Goal: Task Accomplishment & Management: Manage account settings

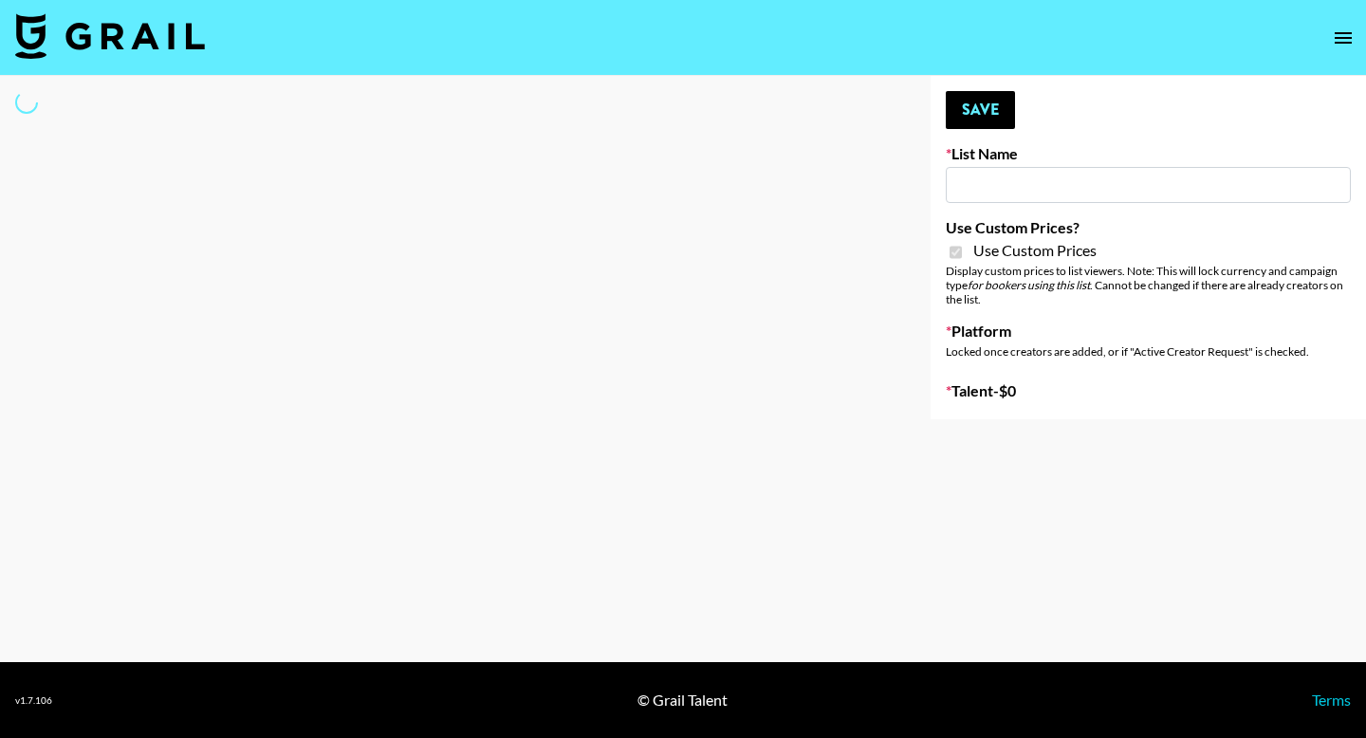
type input "Twodots (12th Oct)"
checkbox input "true"
select select "Brand"
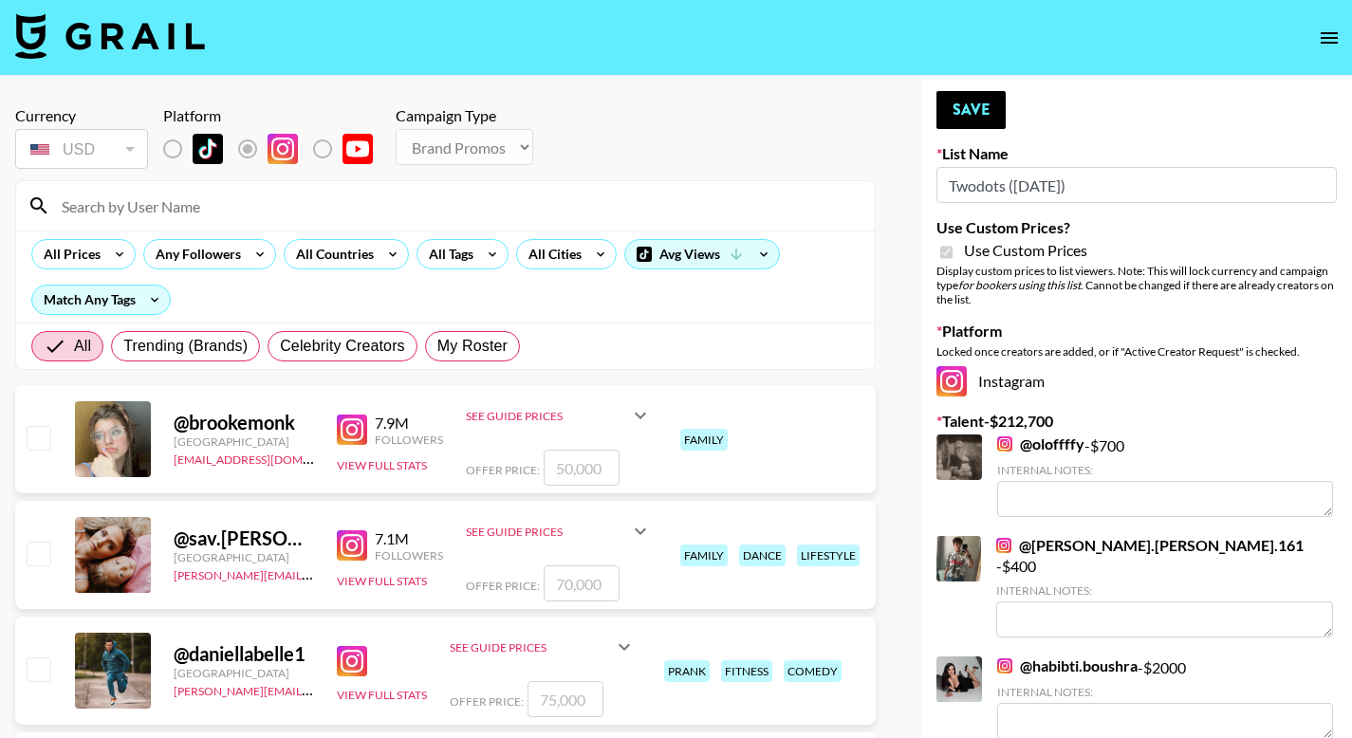
click at [222, 221] on div at bounding box center [445, 205] width 859 height 49
click at [227, 207] on input at bounding box center [456, 206] width 813 height 30
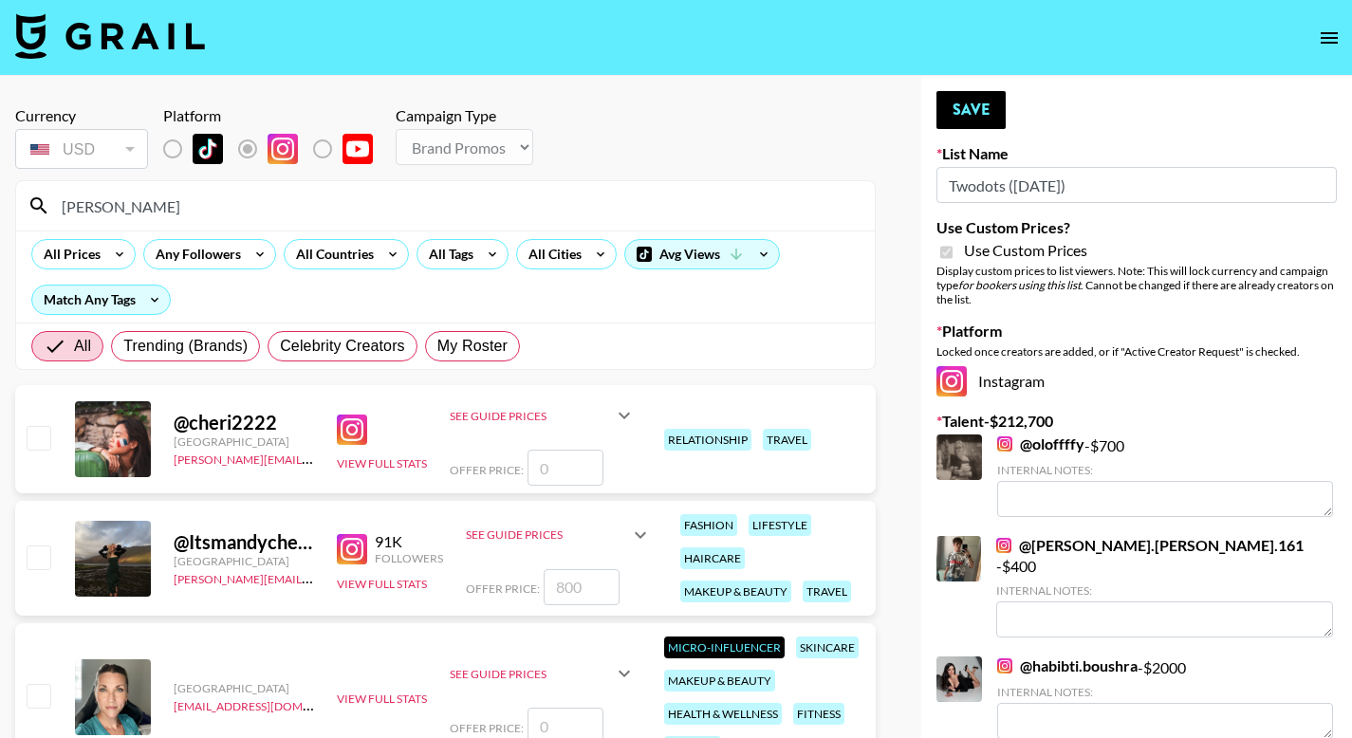
type input "cheri"
click at [39, 428] on input "checkbox" at bounding box center [38, 437] width 23 height 23
click at [29, 441] on div at bounding box center [37, 439] width 29 height 32
click at [28, 441] on input "checkbox" at bounding box center [38, 437] width 23 height 23
click at [36, 444] on input "checkbox" at bounding box center [38, 437] width 23 height 23
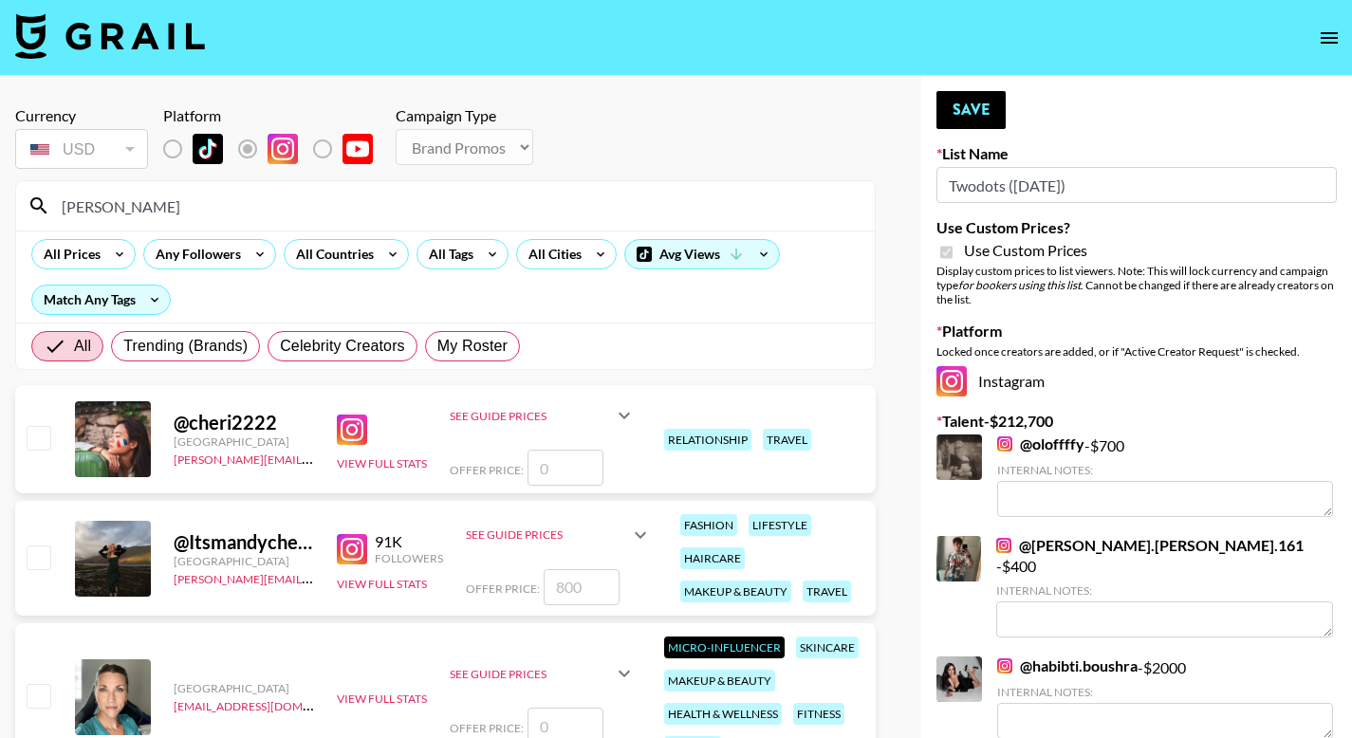
click at [34, 444] on input "checkbox" at bounding box center [38, 437] width 23 height 23
click at [33, 443] on input "checkbox" at bounding box center [38, 437] width 23 height 23
checkbox input "false"
click at [547, 452] on div "See Guide Prices Grid Post: $ Reel: $ 3-Frame Story: $ Offer Price:" at bounding box center [543, 439] width 186 height 93
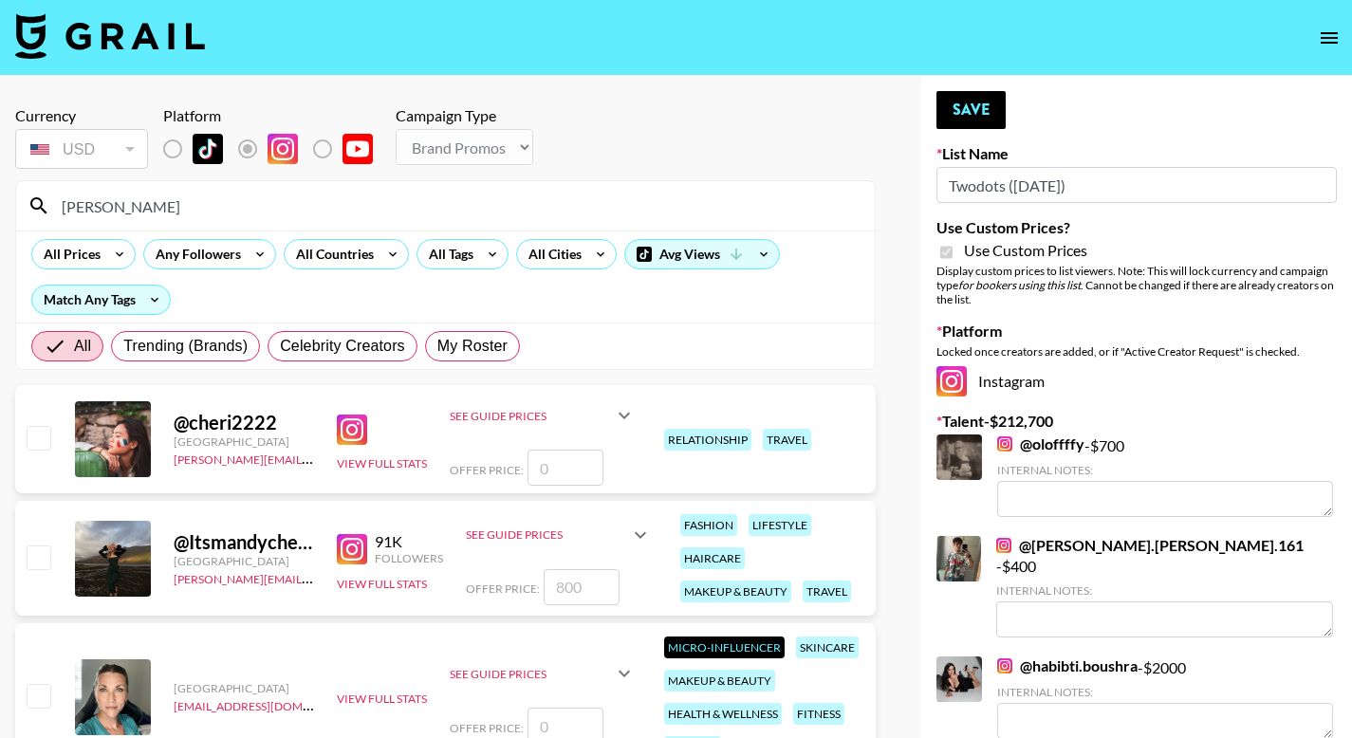
click at [548, 455] on input "number" at bounding box center [566, 468] width 76 height 36
click at [554, 466] on input "number" at bounding box center [566, 468] width 76 height 36
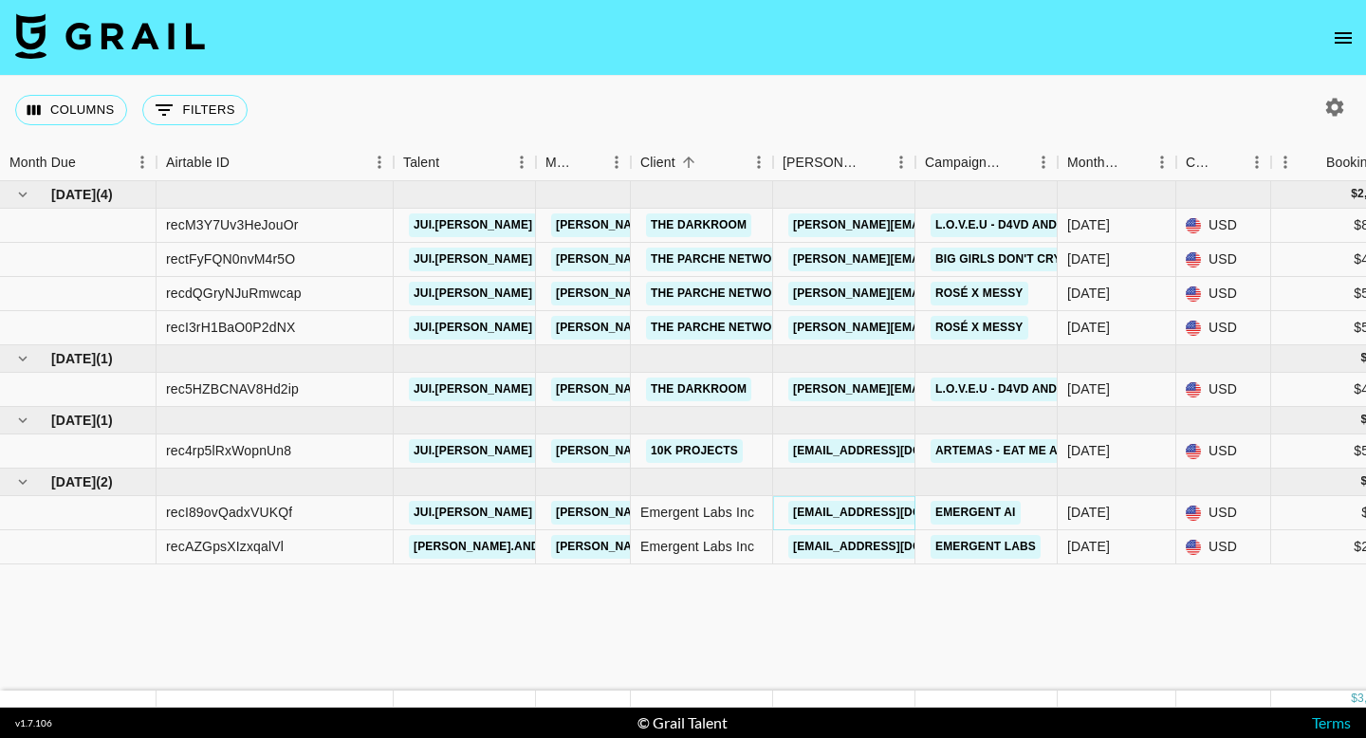
click at [876, 507] on link "om@emergent.sh" at bounding box center [895, 513] width 213 height 24
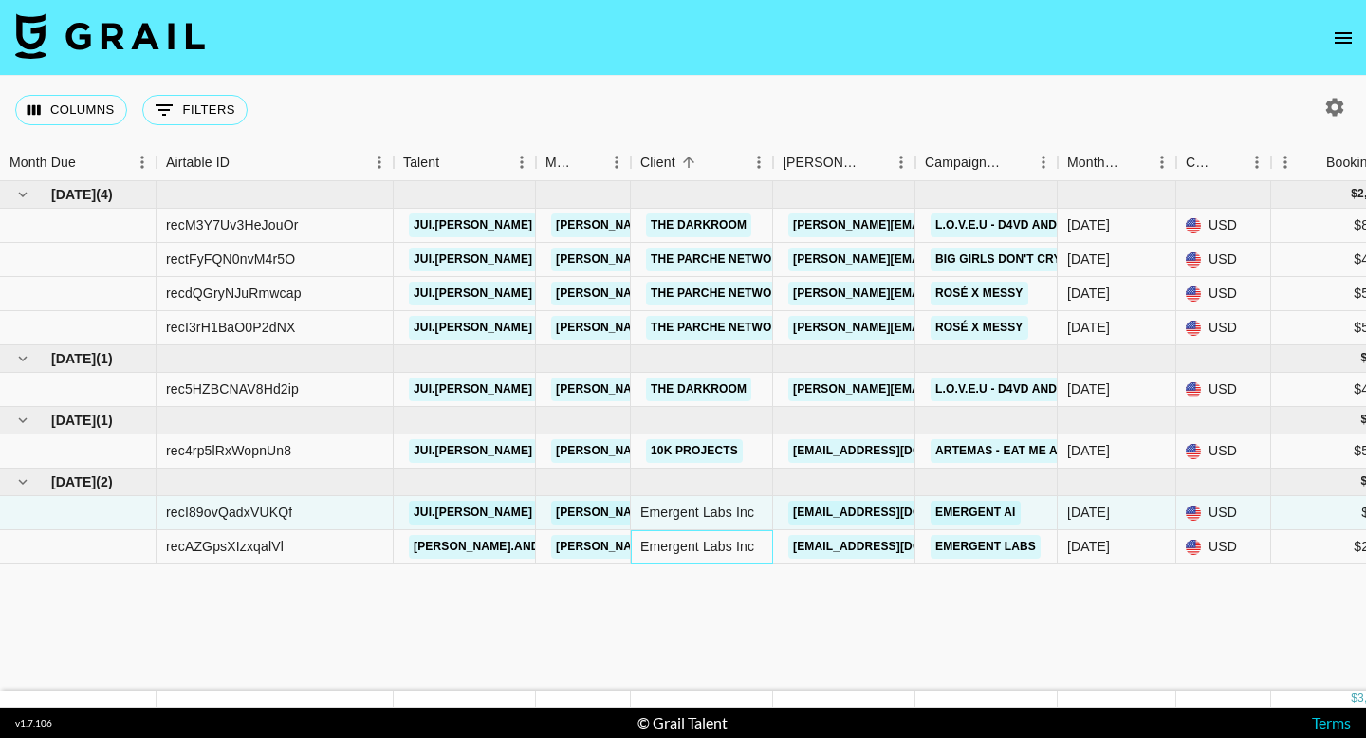
click at [726, 546] on div "Emergent Labs Inc" at bounding box center [702, 547] width 142 height 34
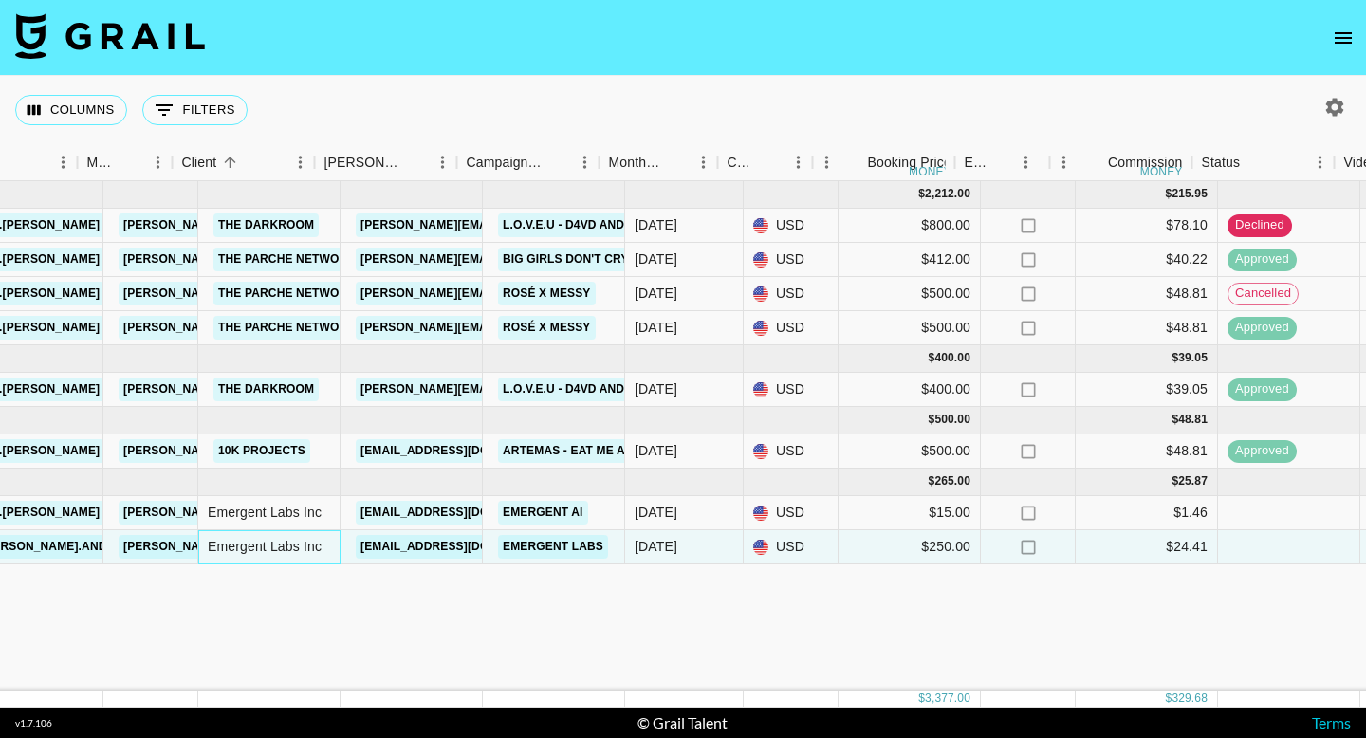
scroll to position [0, 458]
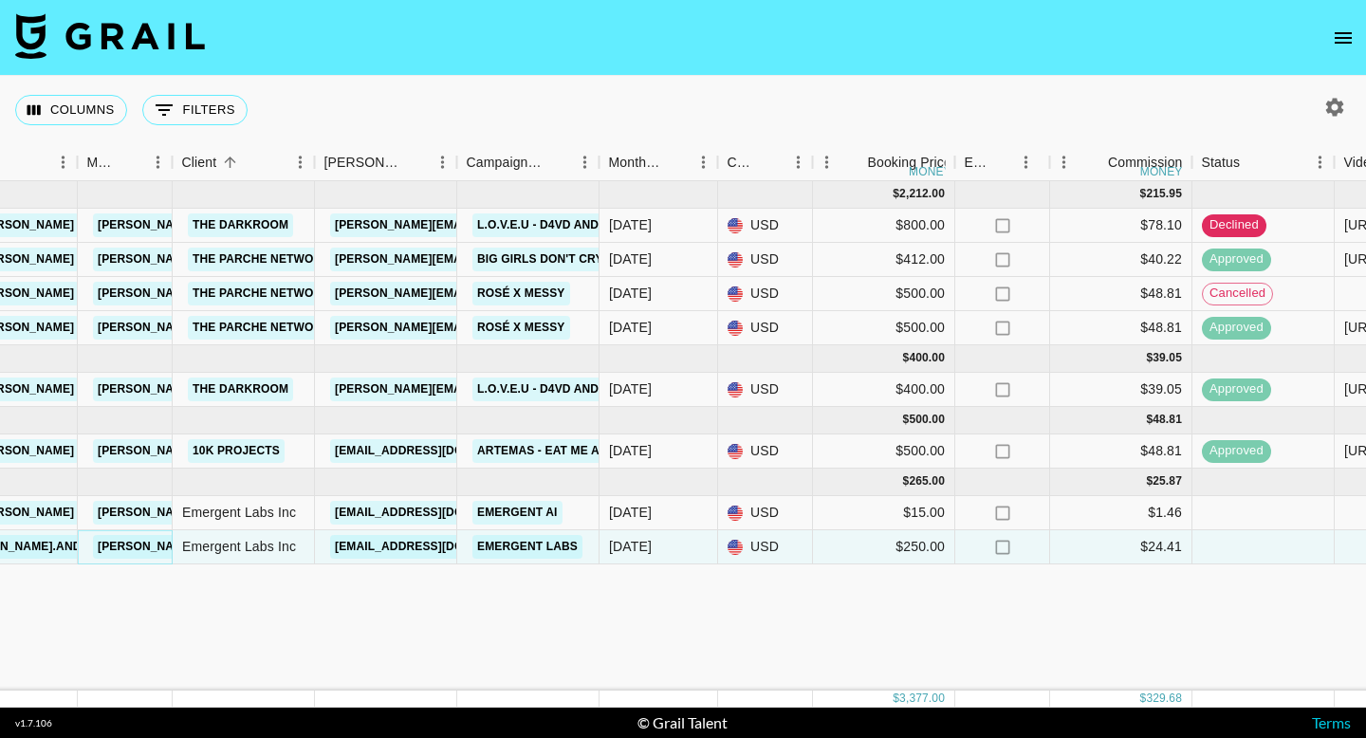
click at [145, 540] on link "[PERSON_NAME][EMAIL_ADDRESS][PERSON_NAME][DOMAIN_NAME]" at bounding box center [296, 547] width 407 height 24
click at [391, 691] on div at bounding box center [386, 699] width 142 height 17
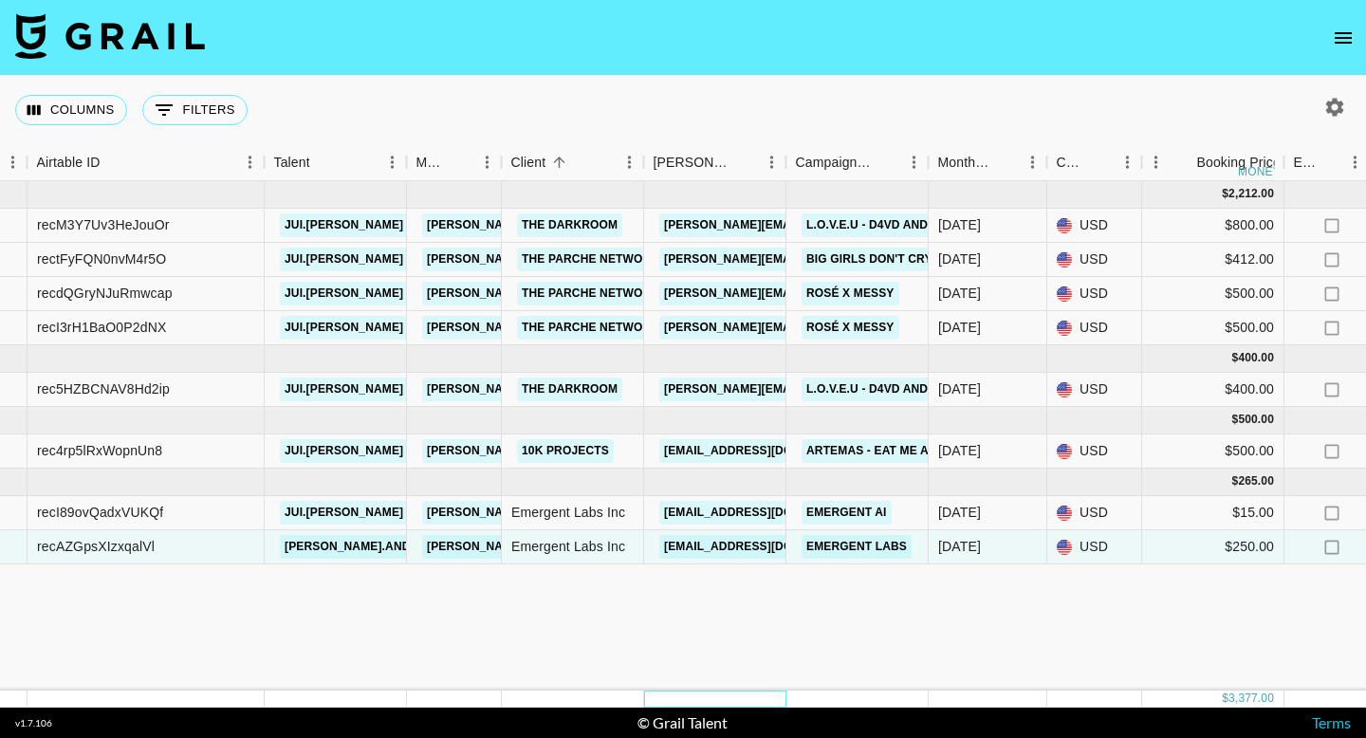
scroll to position [0, 82]
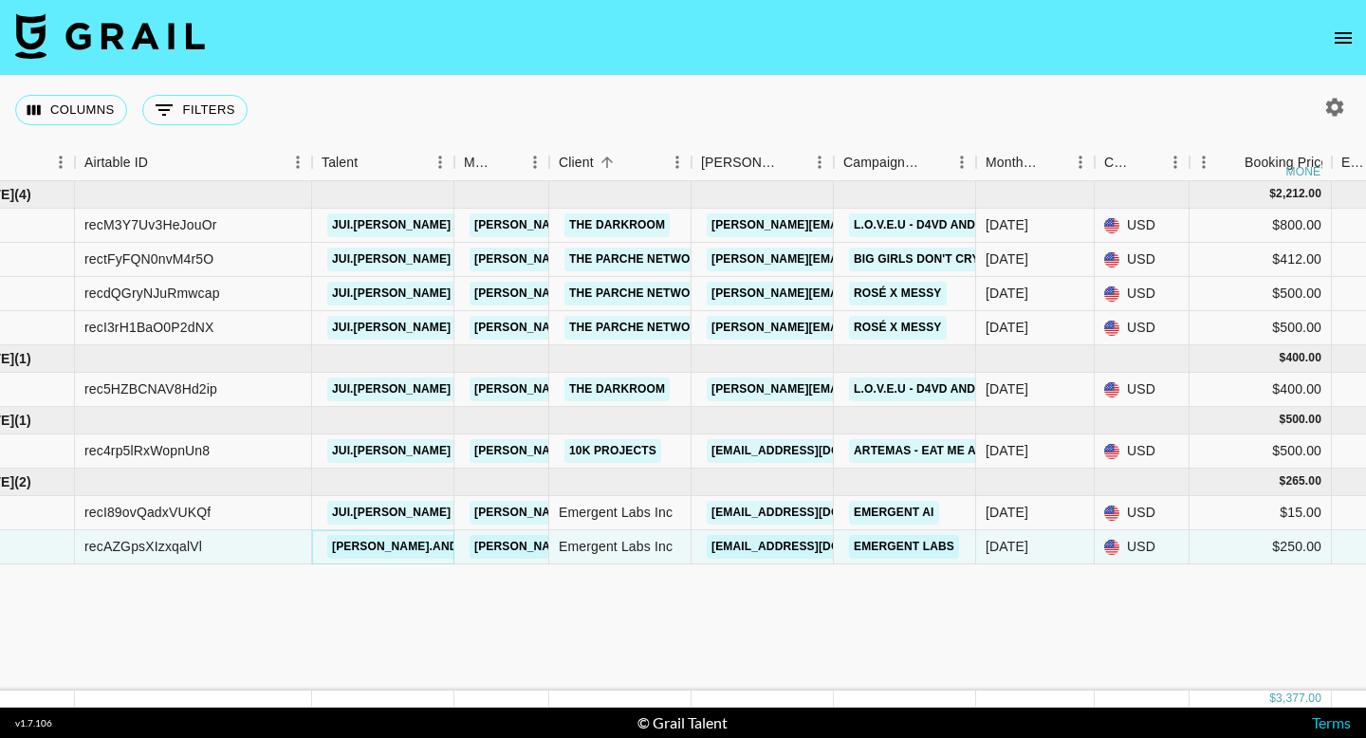
click at [366, 542] on link "[PERSON_NAME].and.[PERSON_NAME]" at bounding box center [445, 547] width 236 height 24
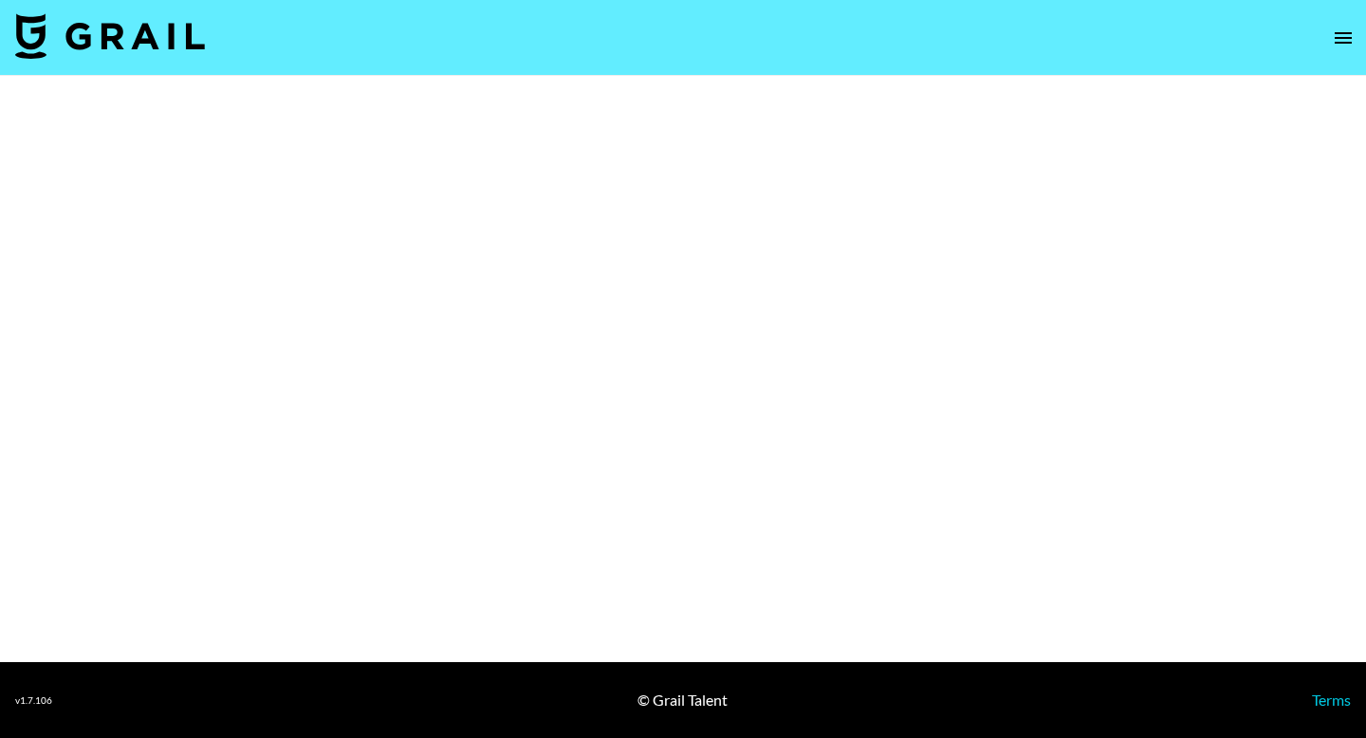
select select "Brand"
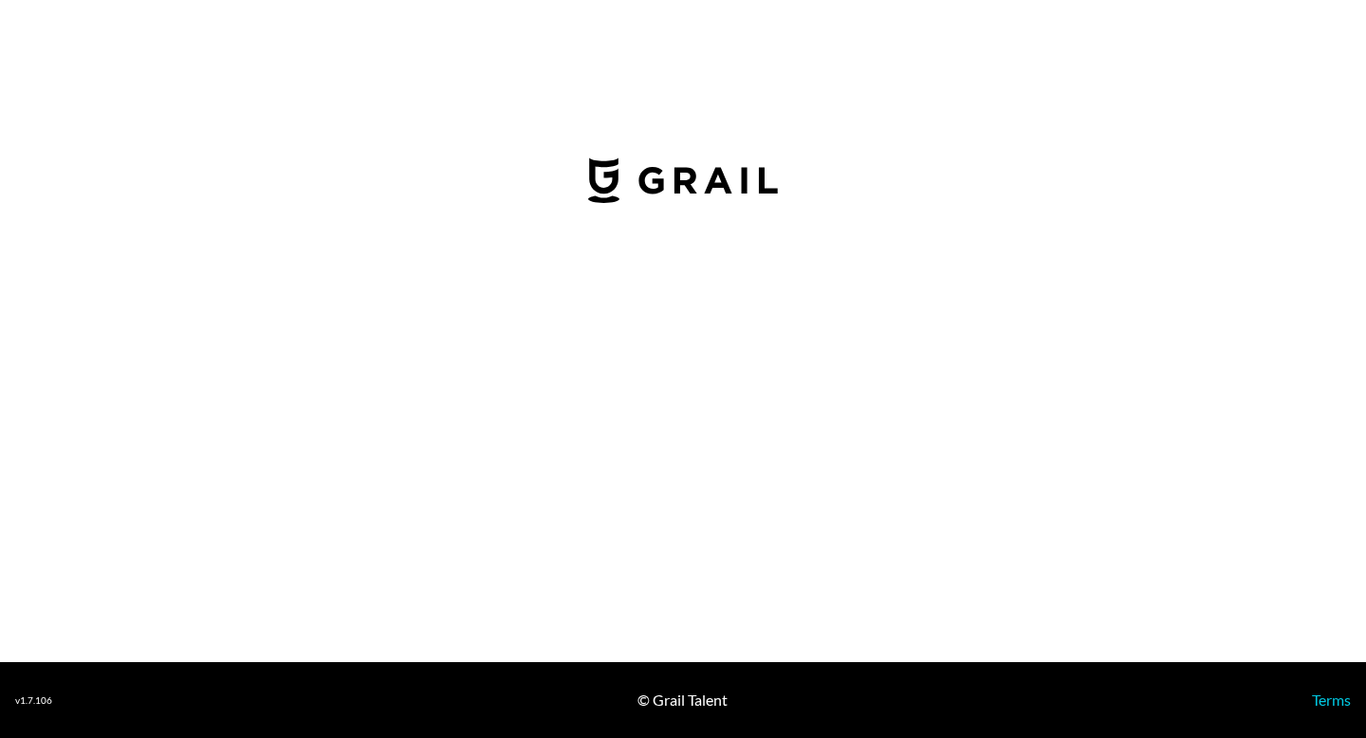
select select "USD"
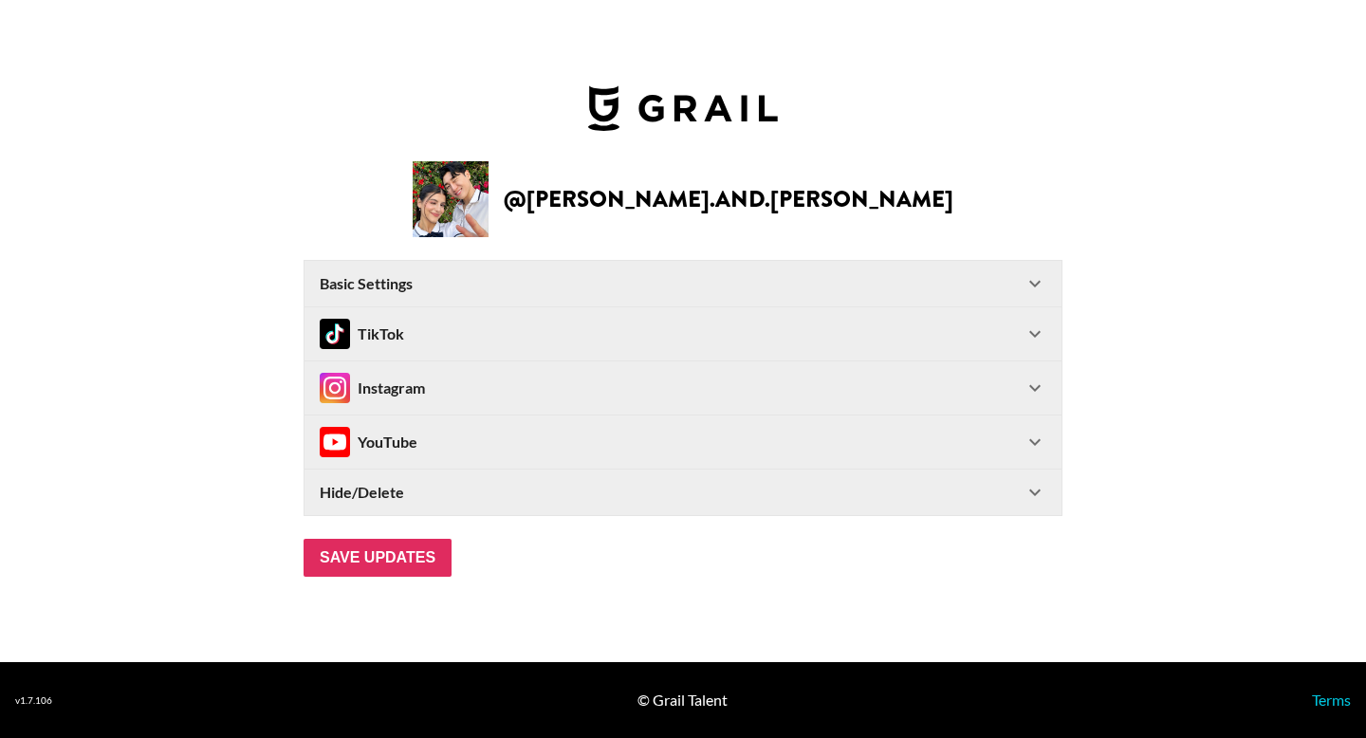
click at [466, 339] on div "TikTok" at bounding box center [672, 334] width 704 height 30
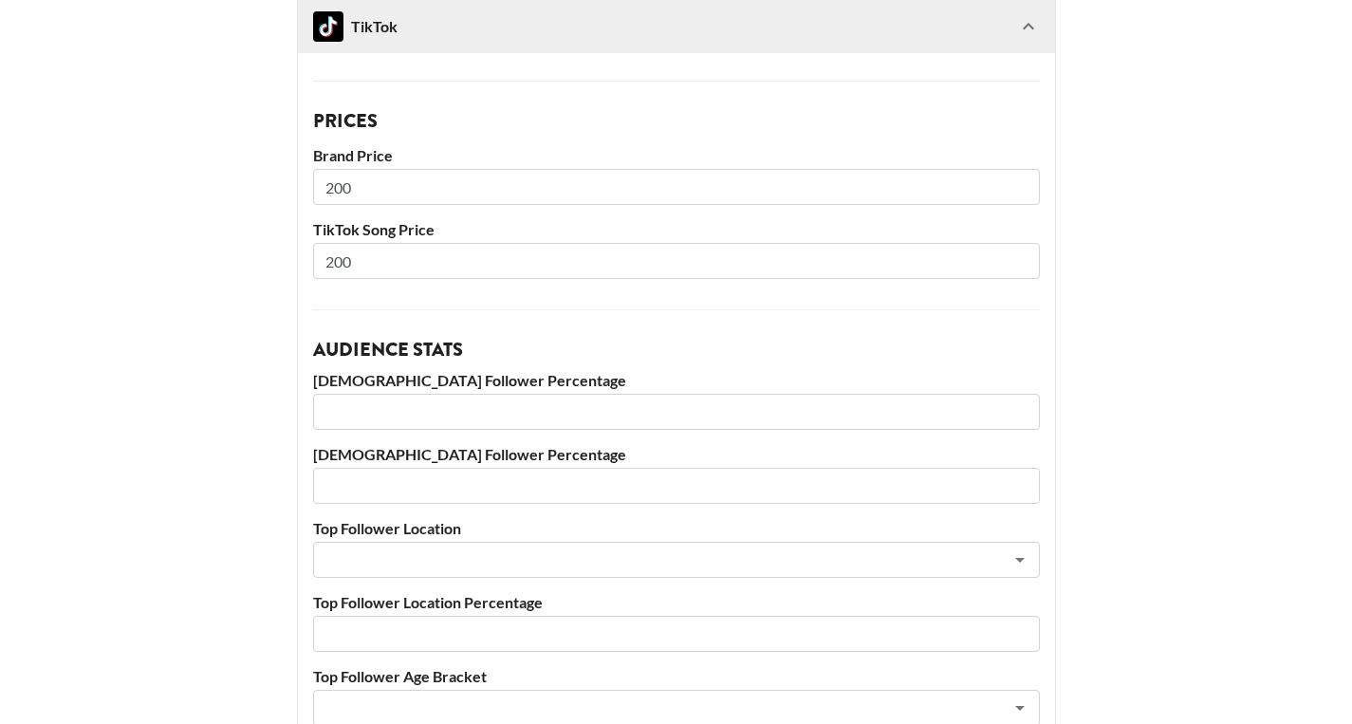
scroll to position [793, 0]
